Goal: Download file/media

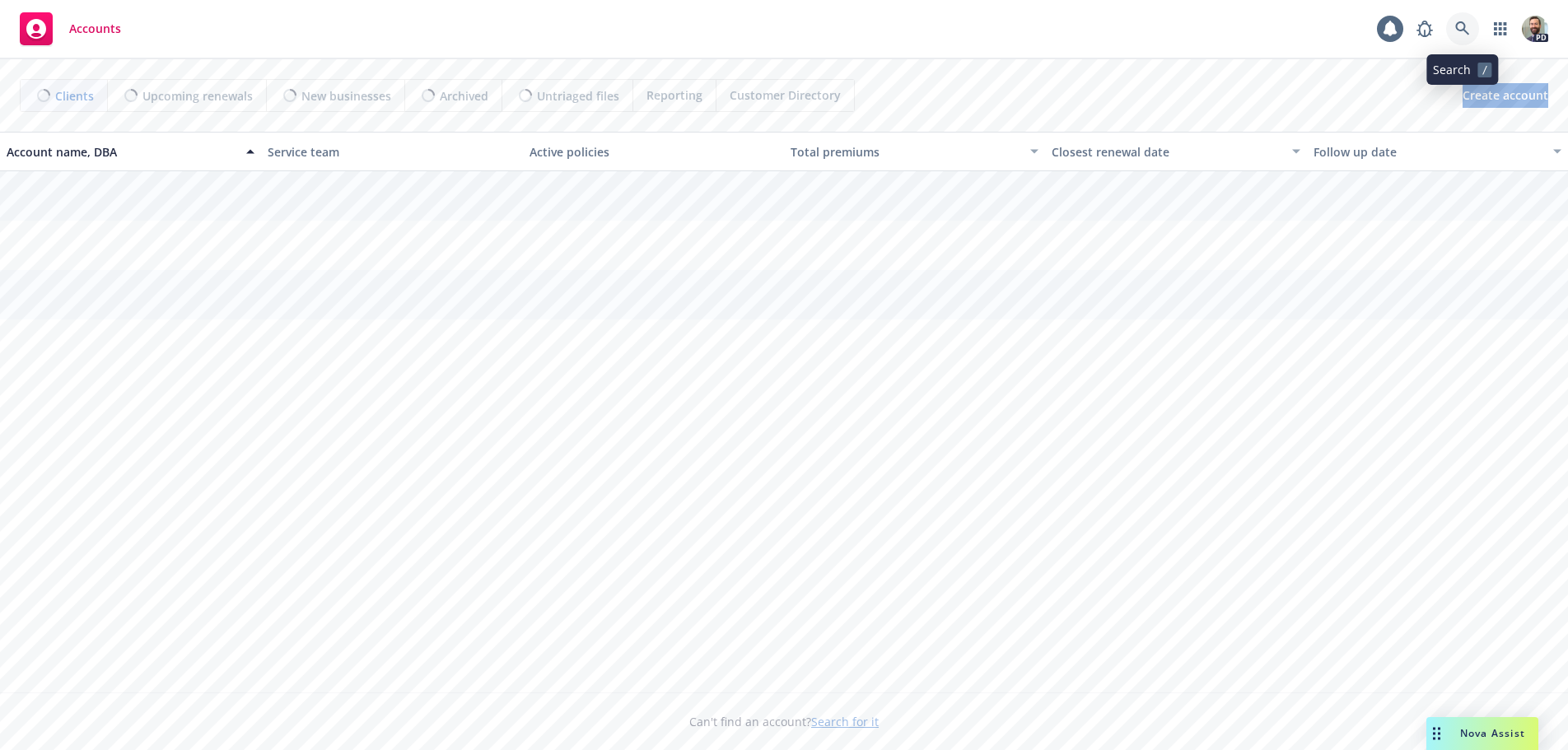
click at [1457, 28] on icon at bounding box center [1462, 29] width 14 height 14
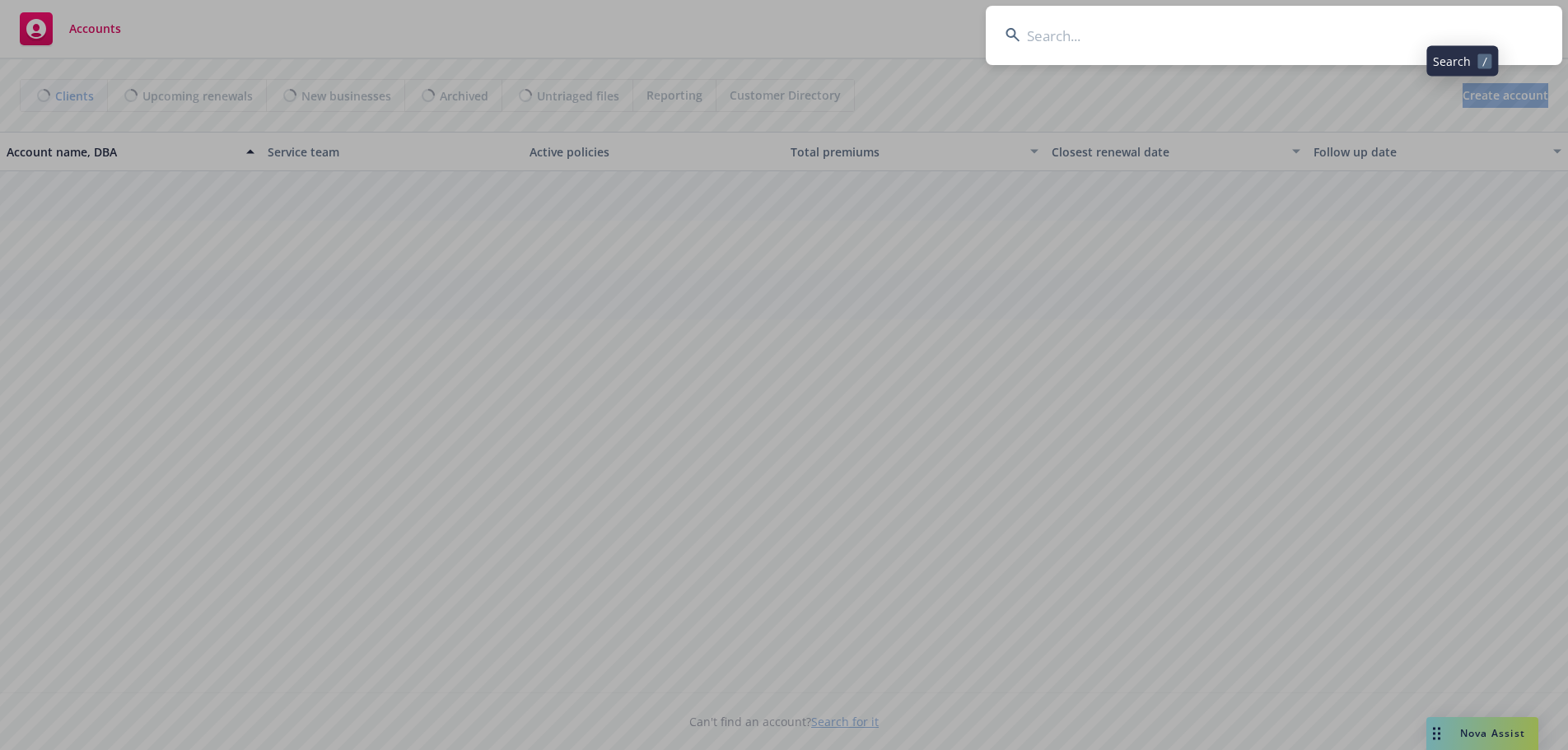
click at [1435, 31] on input at bounding box center [1274, 35] width 576 height 59
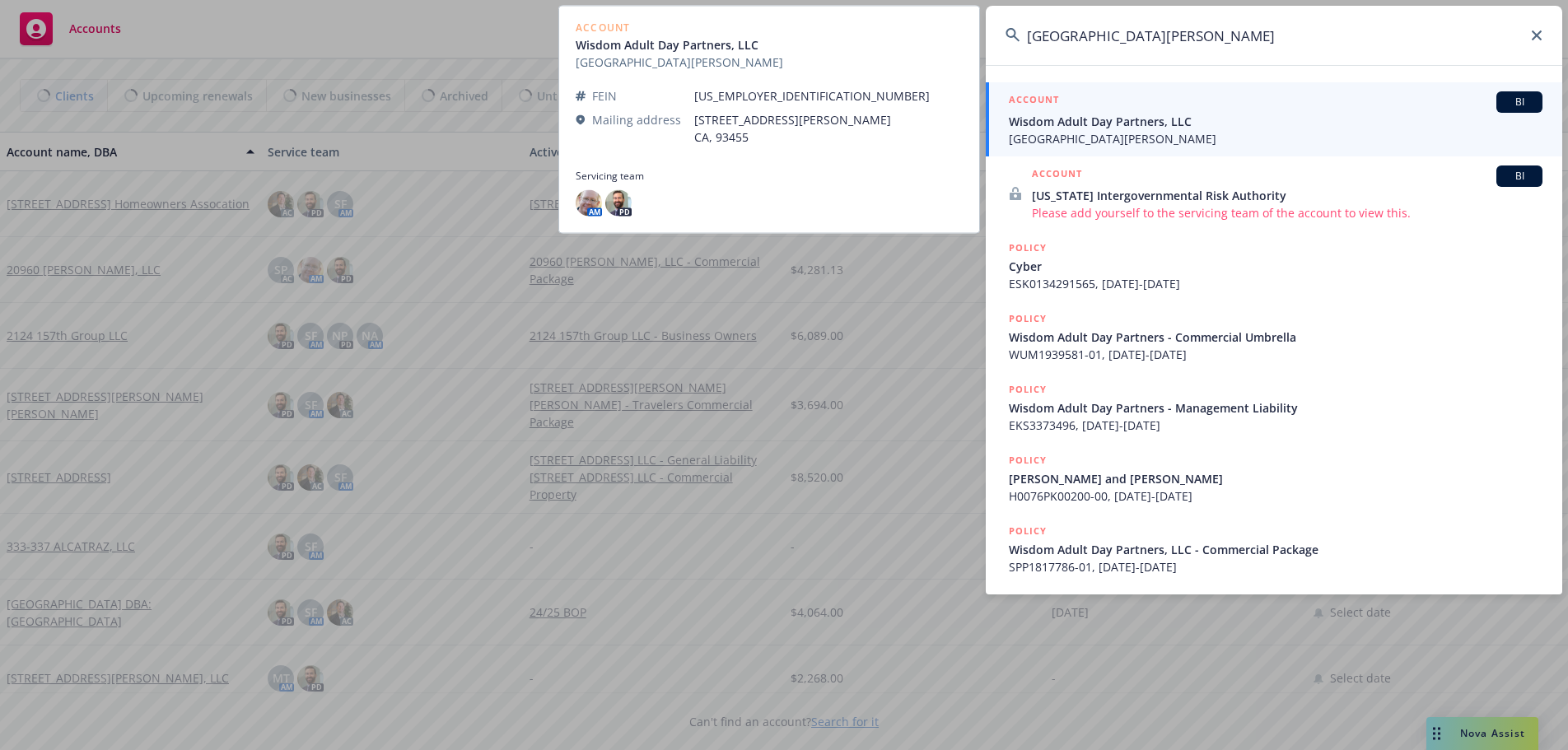
type input "[GEOGRAPHIC_DATA][PERSON_NAME]"
click at [1097, 124] on span "Wisdom Adult Day Partners, LLC" at bounding box center [1275, 122] width 533 height 18
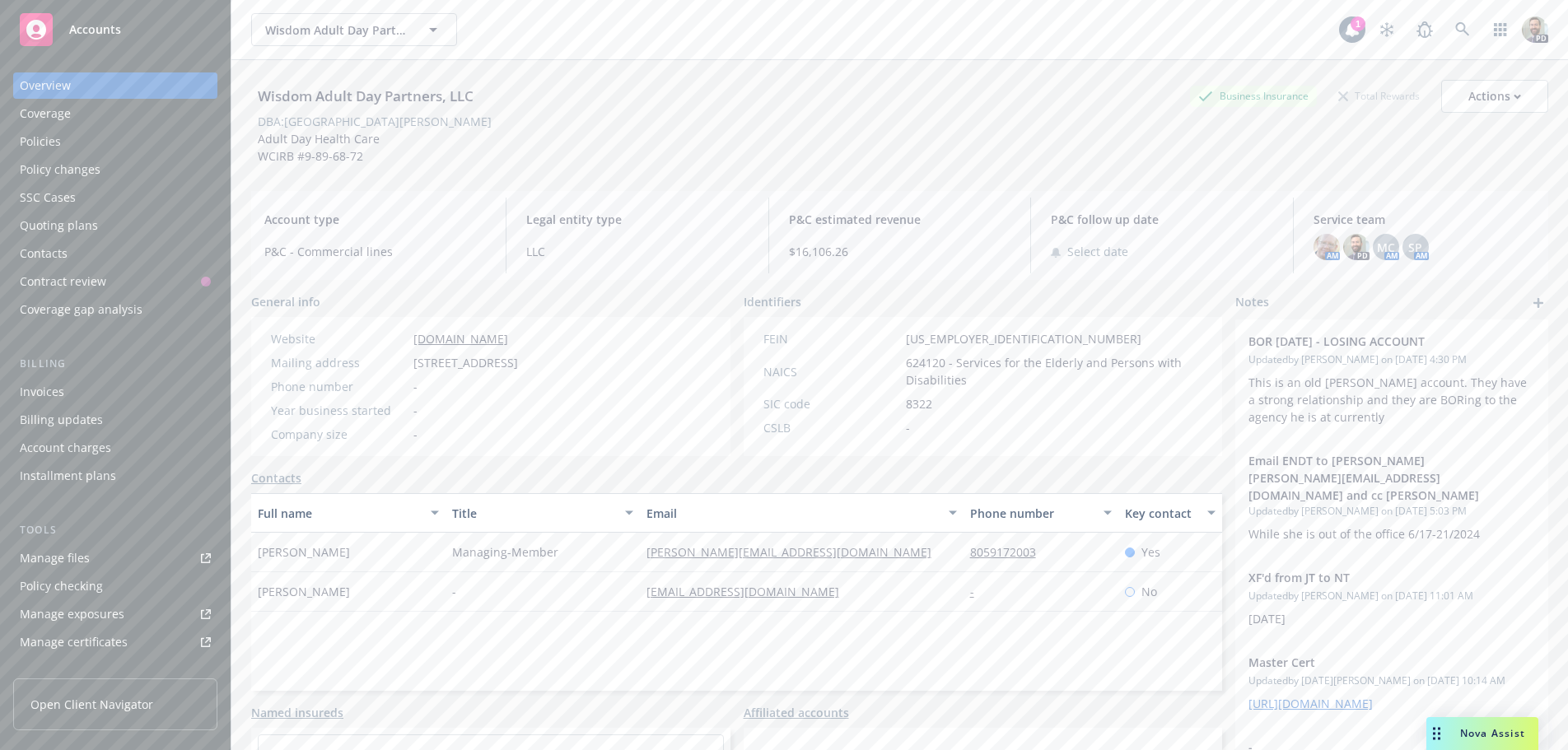
click at [33, 138] on div "Policies" at bounding box center [40, 142] width 41 height 27
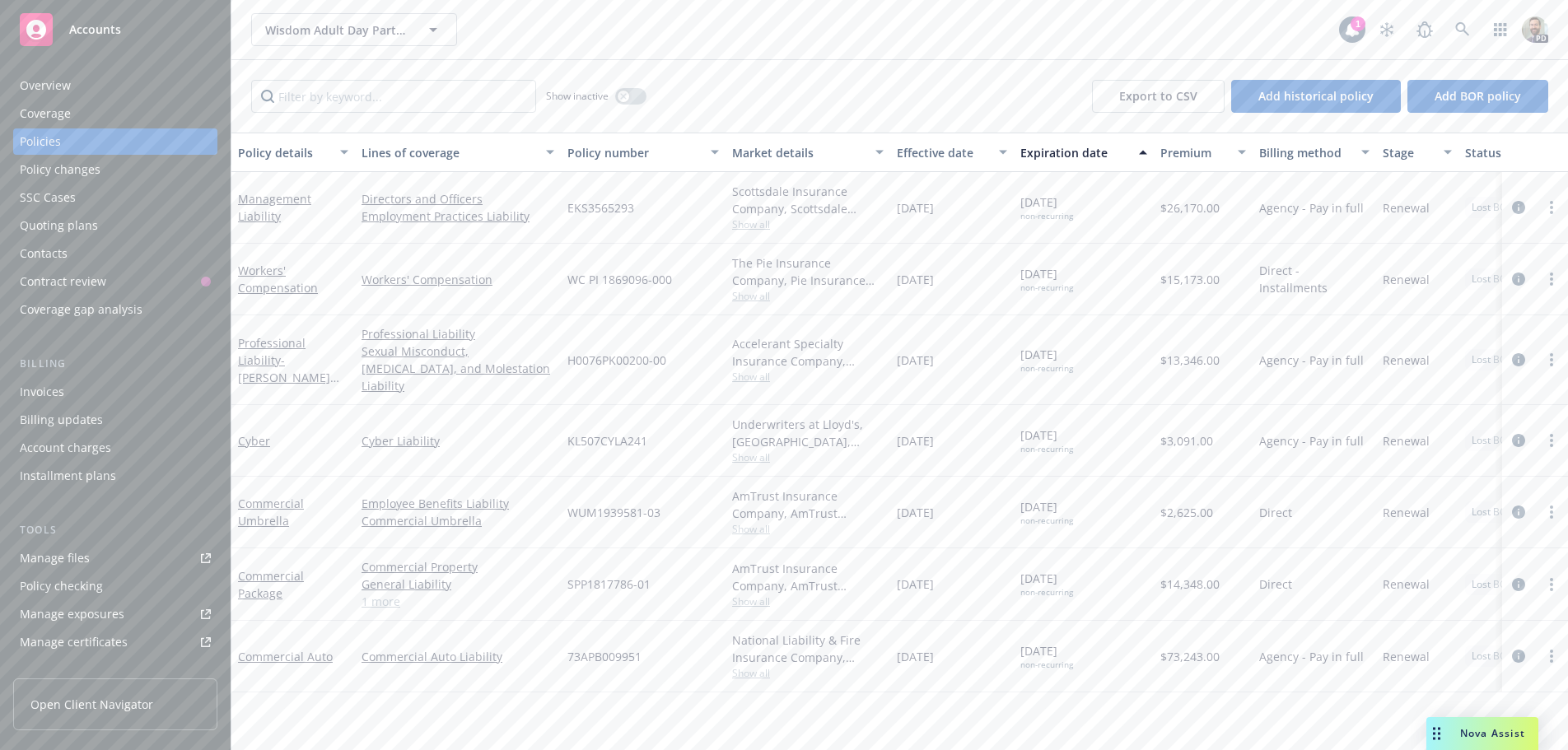
click at [686, 28] on div "Wisdom Adult Day Partners, LLC Wisdom Adult Day Partners, LLC" at bounding box center [795, 29] width 1088 height 32
click at [253, 433] on link "Cyber" at bounding box center [254, 441] width 32 height 16
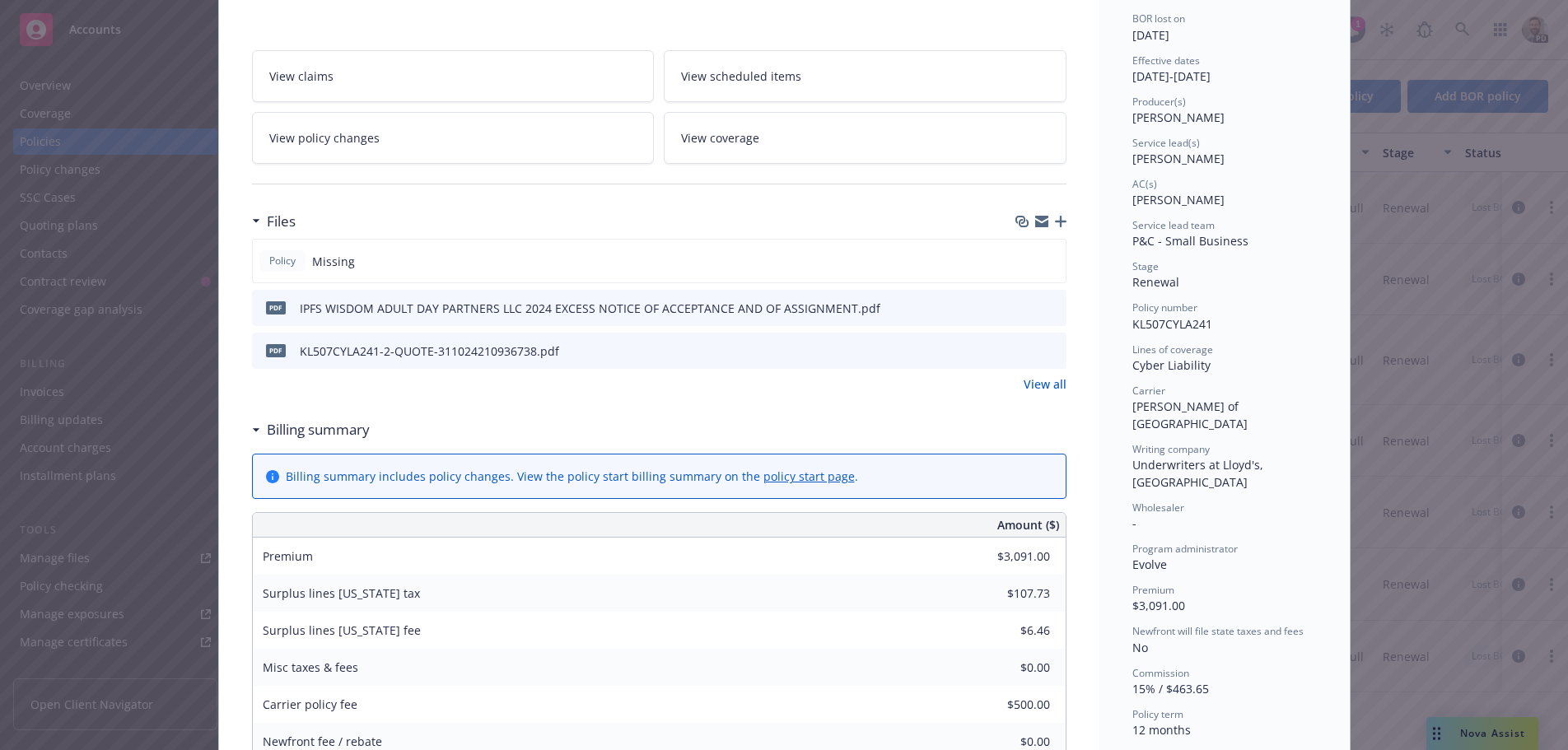
scroll to position [330, 0]
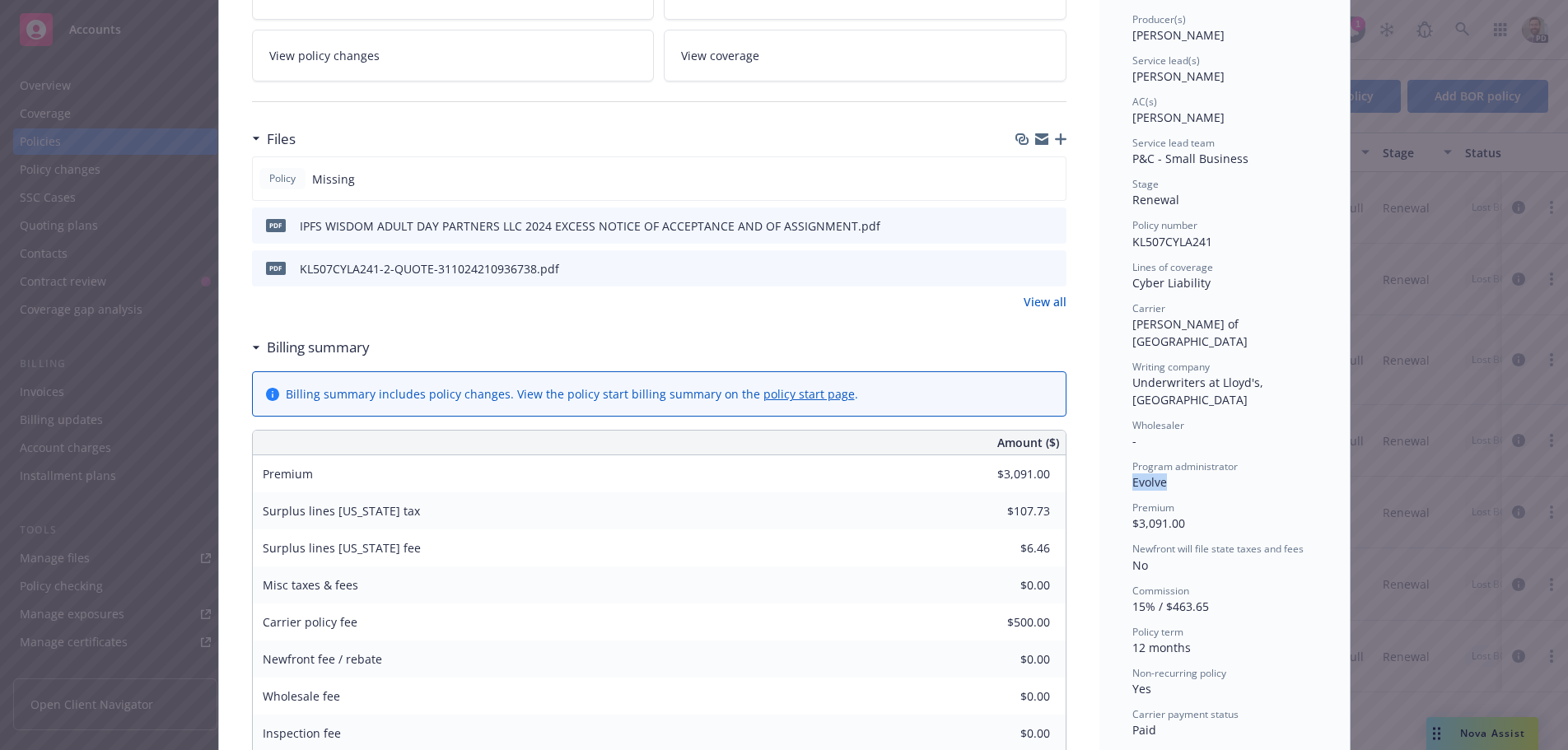
drag, startPoint x: 1125, startPoint y: 450, endPoint x: 1188, endPoint y: 450, distance: 63.0
click at [1188, 460] on div "Program administrator Evolve" at bounding box center [1224, 475] width 184 height 31
click at [1020, 267] on icon "download file" at bounding box center [1022, 266] width 11 height 10
